Goal: Task Accomplishment & Management: Complete application form

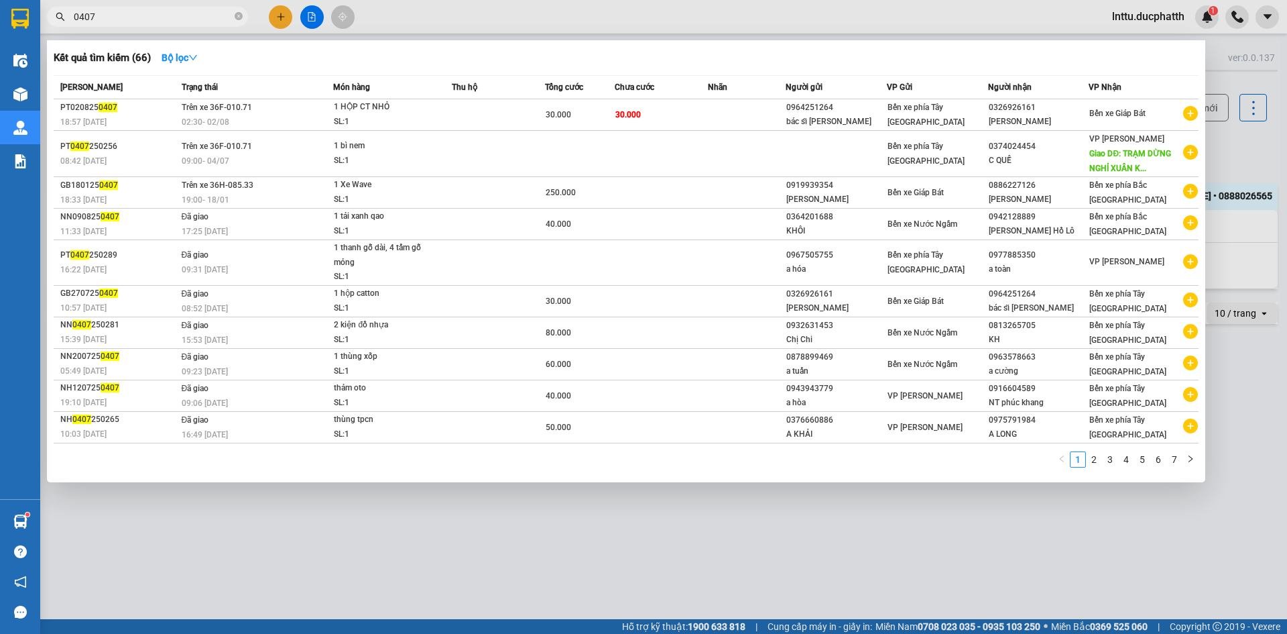
click at [865, 565] on div at bounding box center [643, 317] width 1287 height 634
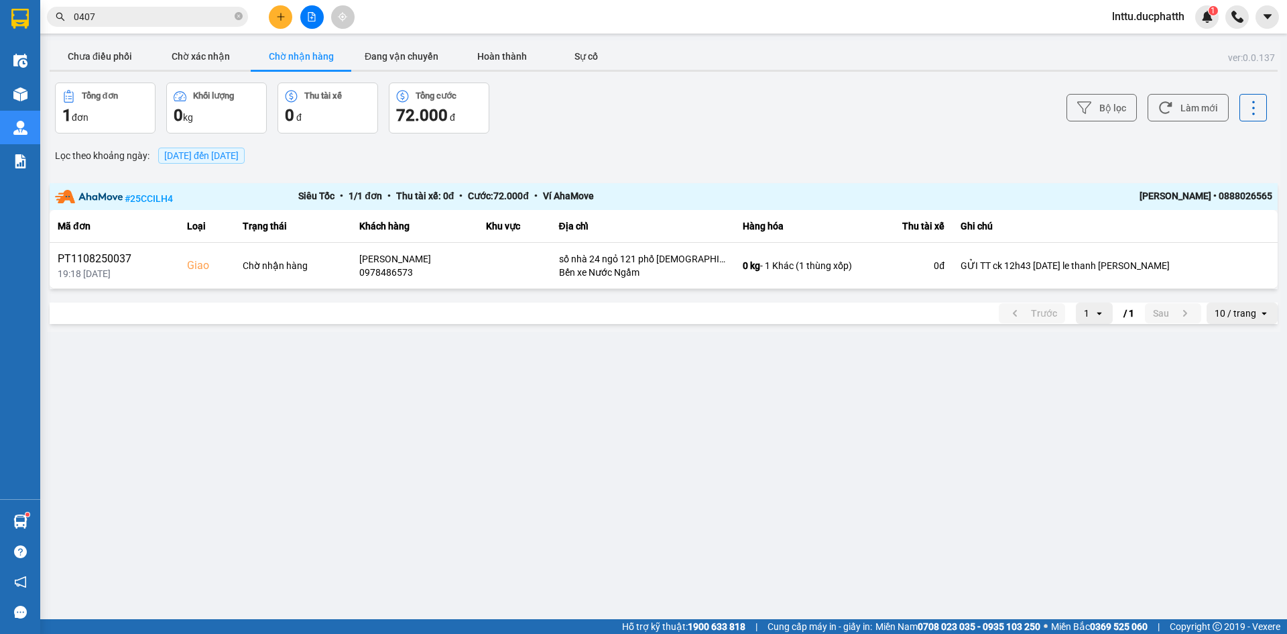
click at [145, 24] on span "0407" at bounding box center [147, 17] width 201 height 20
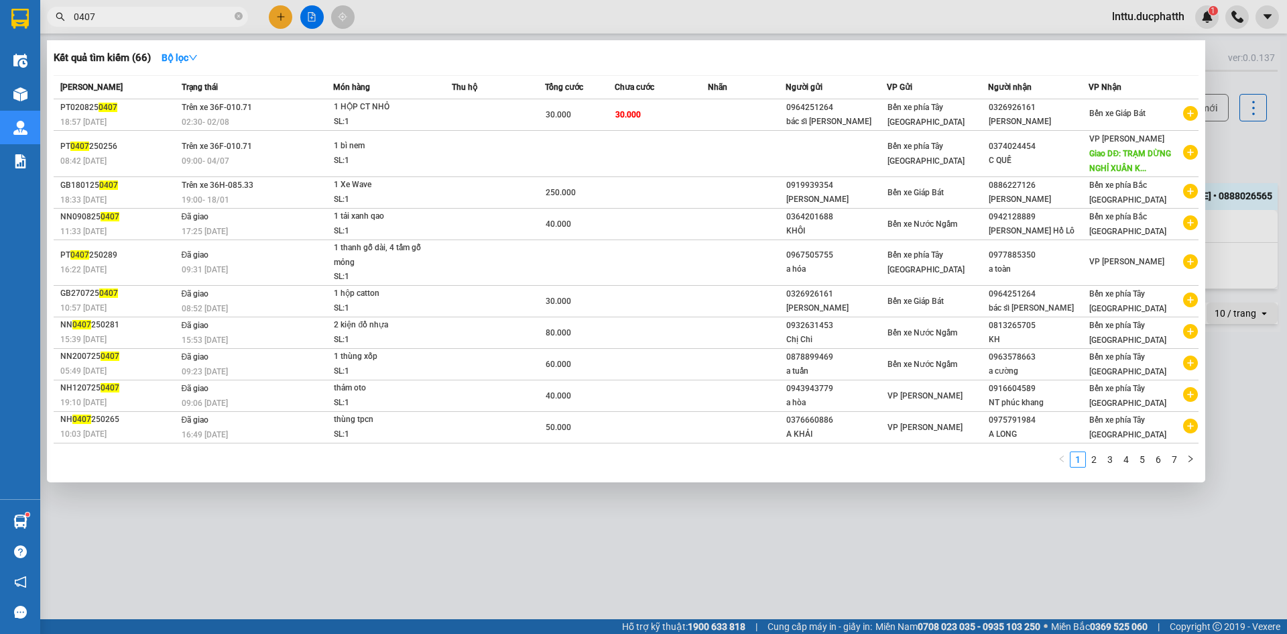
click at [145, 24] on span "0407" at bounding box center [147, 17] width 201 height 20
click at [125, 14] on input "0407" at bounding box center [153, 16] width 158 height 15
click at [123, 14] on input "0407" at bounding box center [153, 16] width 158 height 15
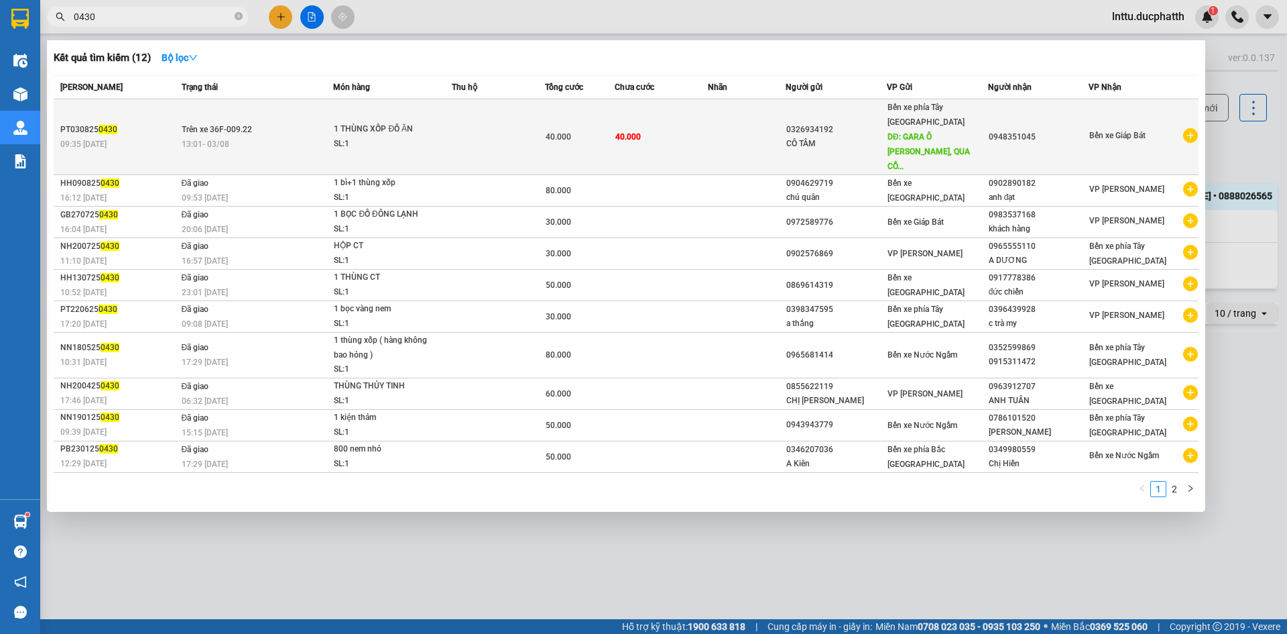
type input "0430"
click at [500, 129] on td at bounding box center [498, 137] width 93 height 76
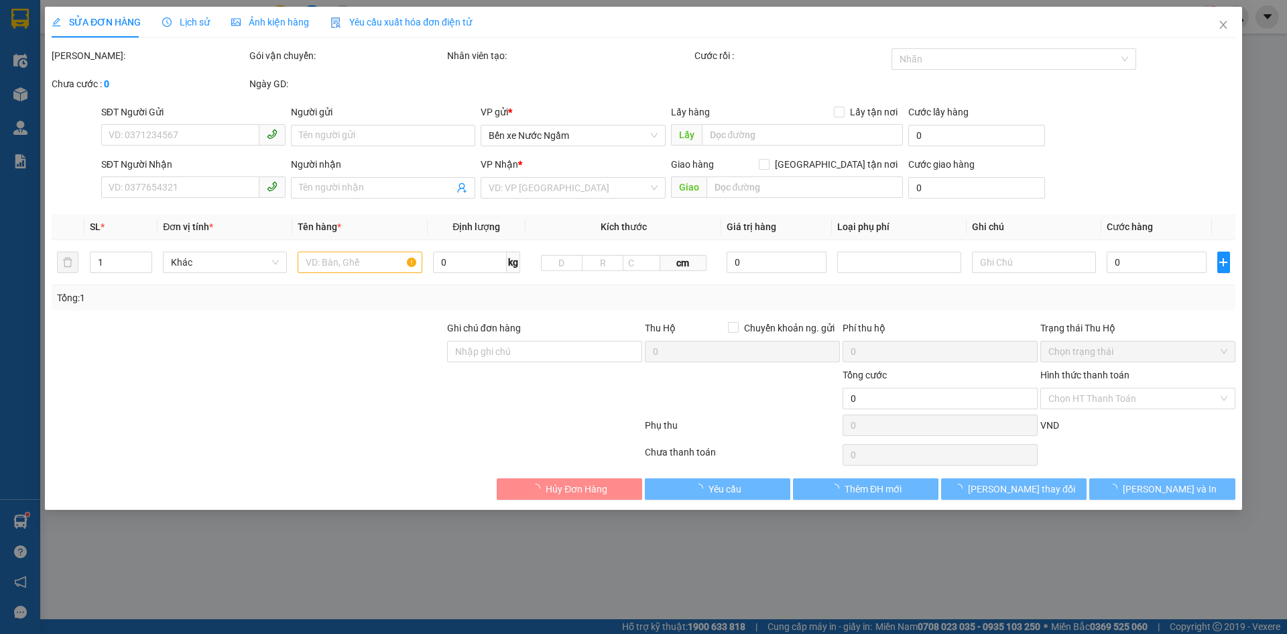
type input "0326934192"
type input "CÔ TÂM"
type input "GARA Ô TÔ LỢI LINH, QUA CỔNG CHÀO HOẰNG LÝ 50M"
type input "0948351045"
type input "NGƯỜI NHẬN TT CƯỚC"
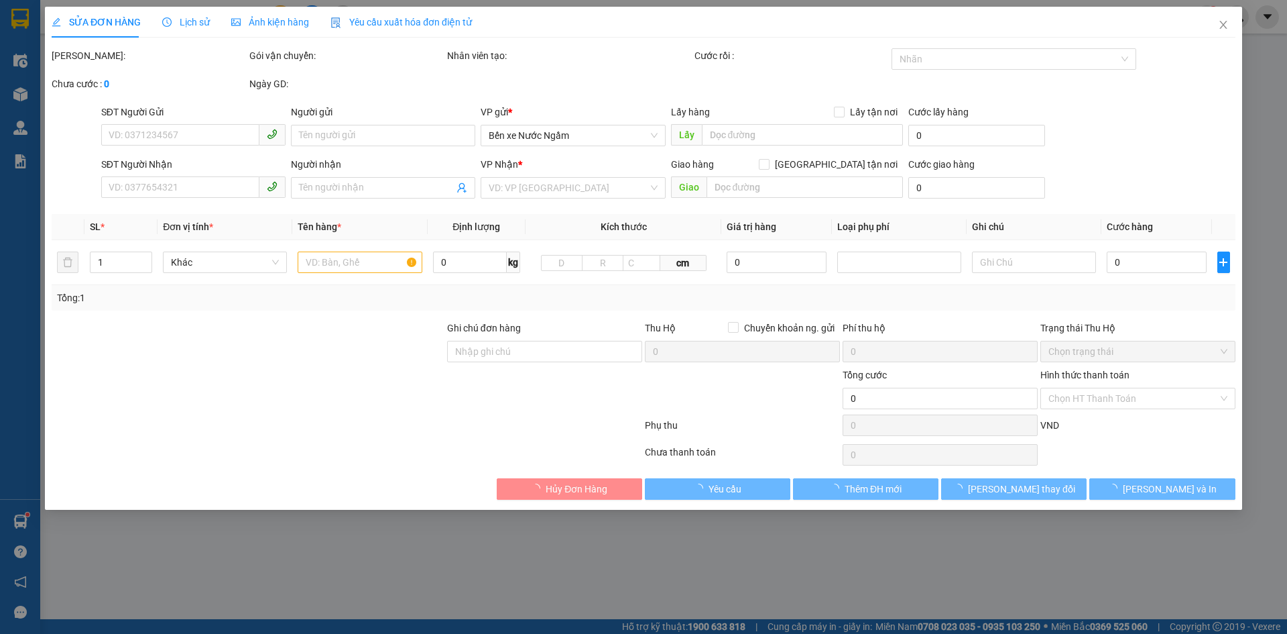
type input "40.000"
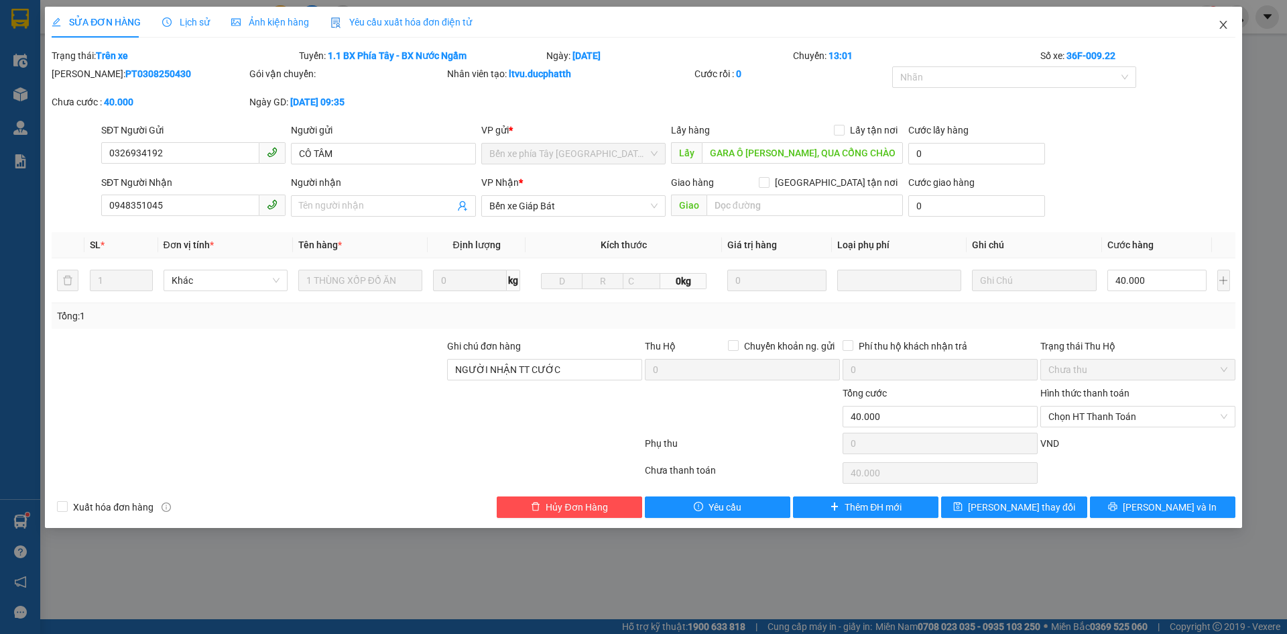
click at [1224, 25] on icon "close" at bounding box center [1223, 24] width 11 height 11
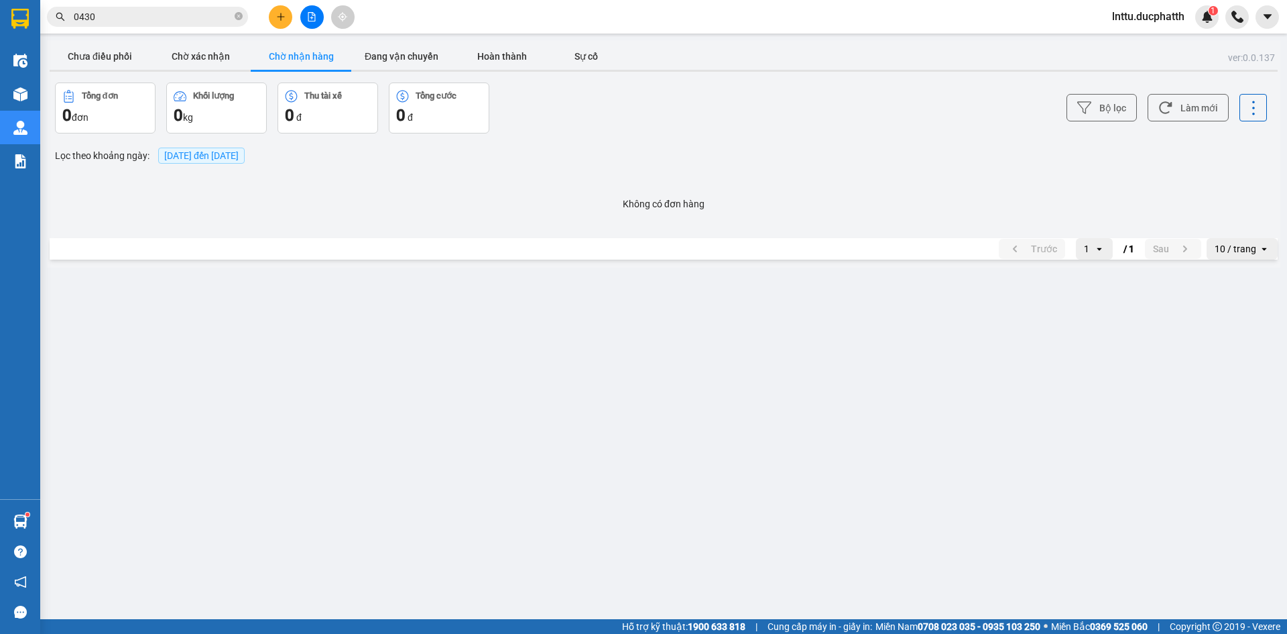
click at [1163, 18] on span "lnttu.ducphatth" at bounding box center [1149, 16] width 94 height 17
click at [1153, 40] on span "Đăng xuất" at bounding box center [1154, 41] width 68 height 15
